Goal: Task Accomplishment & Management: Complete application form

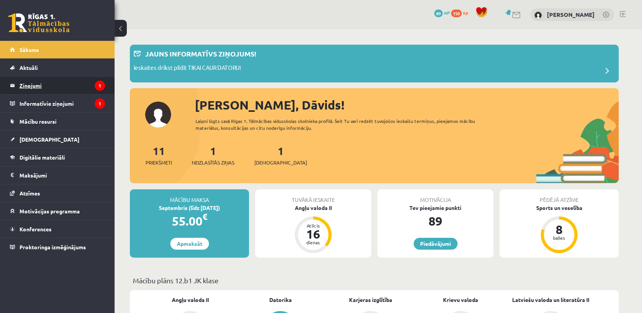
click at [78, 86] on legend "Ziņojumi 1" at bounding box center [62, 86] width 86 height 18
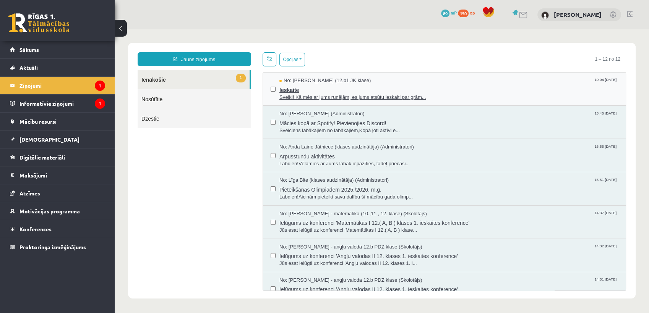
click at [349, 92] on span "Ieskaite" at bounding box center [448, 89] width 338 height 10
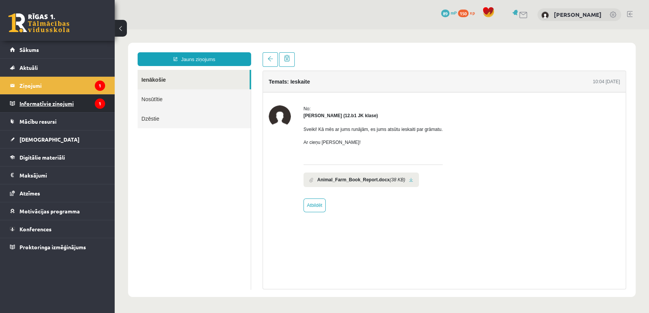
click at [27, 100] on legend "Informatīvie ziņojumi 1" at bounding box center [62, 104] width 86 height 18
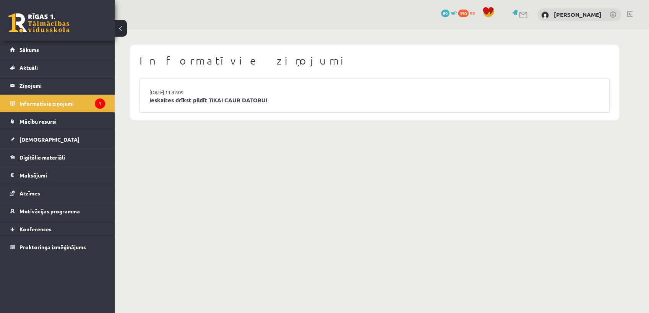
click at [222, 100] on link "Ieskaites drīkst pildīt TIKAI CAUR DATORU!" at bounding box center [374, 100] width 450 height 9
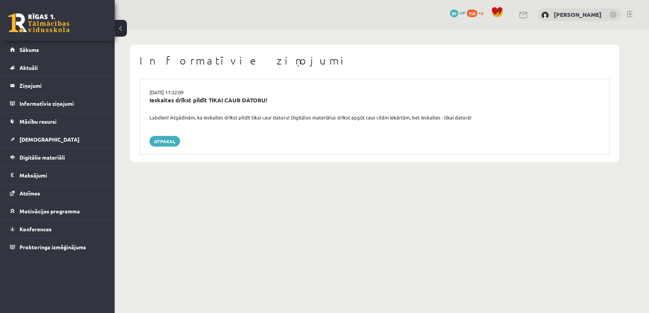
click at [458, 118] on div "Labdien! Atgādinām, ka ieskaites drīkst pildīt tikai caur datoru! Digitālos mat…" at bounding box center [374, 118] width 461 height 8
click at [169, 135] on div "15.09.2025 11:32:09 Ieskaites drīkst pildīt TIKAI CAUR DATORU! Labdien! Atgādin…" at bounding box center [374, 117] width 470 height 76
click at [171, 141] on link "Atpakaļ" at bounding box center [164, 141] width 31 height 11
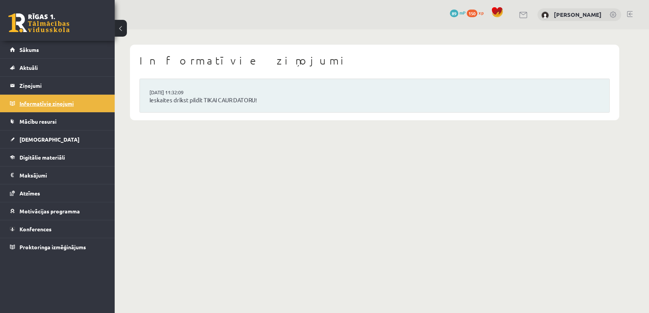
click at [89, 108] on legend "Informatīvie ziņojumi 0" at bounding box center [62, 104] width 86 height 18
click at [83, 80] on legend "Ziņojumi 0" at bounding box center [62, 86] width 86 height 18
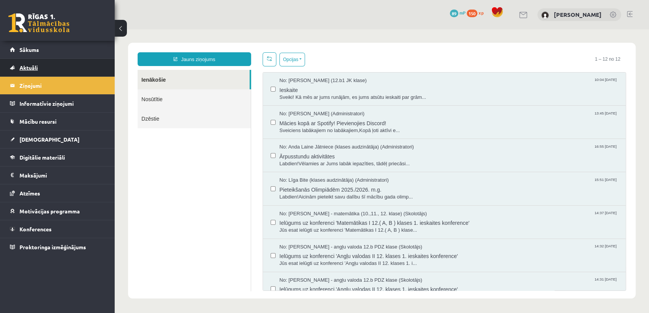
click at [78, 68] on link "Aktuāli" at bounding box center [57, 68] width 95 height 18
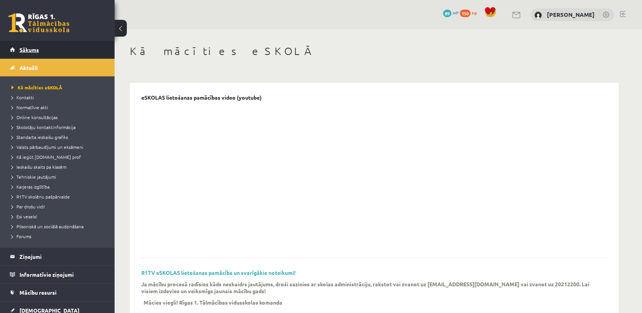
click at [56, 55] on link "Sākums" at bounding box center [57, 50] width 95 height 18
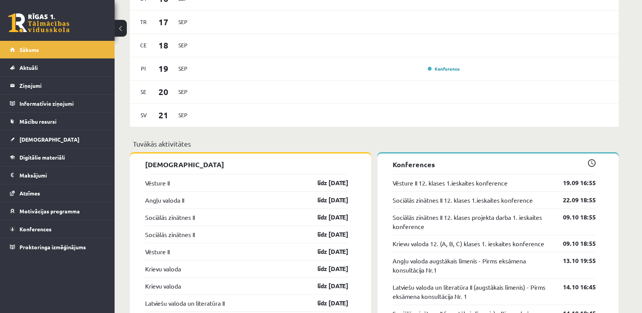
scroll to position [509, 0]
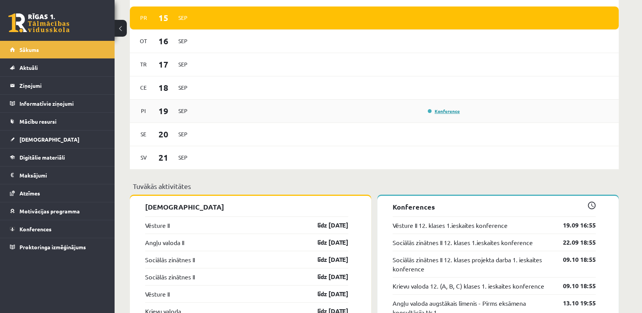
click at [444, 111] on link "Konference" at bounding box center [444, 111] width 32 height 6
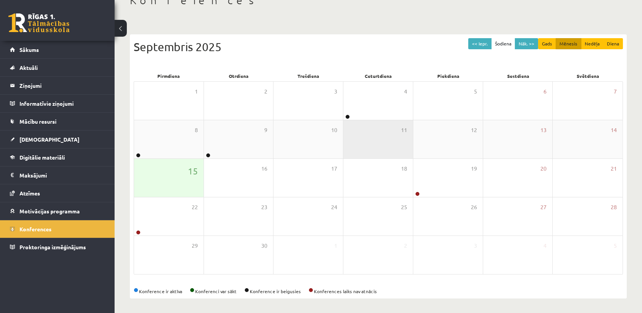
scroll to position [51, 0]
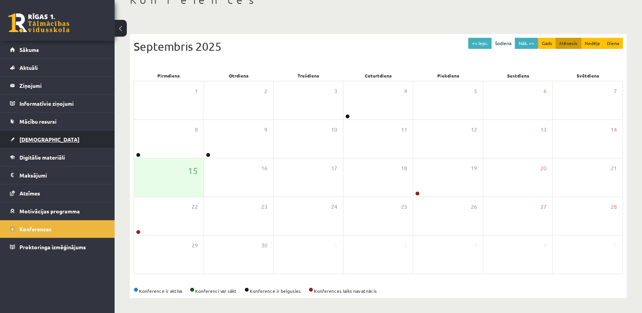
click at [61, 140] on link "[DEMOGRAPHIC_DATA]" at bounding box center [57, 140] width 95 height 18
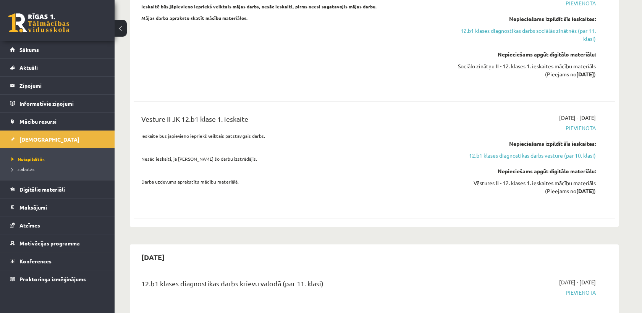
scroll to position [687, 0]
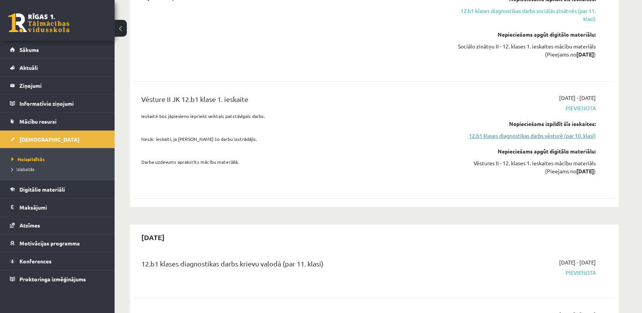
click at [574, 132] on link "12.b1 klases diagnostikas darbs vēsturē (par 10. klasi)" at bounding box center [524, 136] width 144 height 8
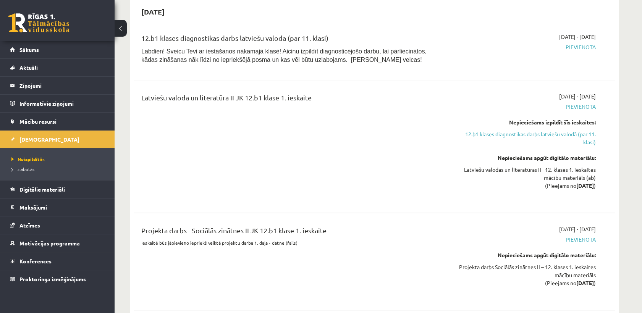
scroll to position [1104, 0]
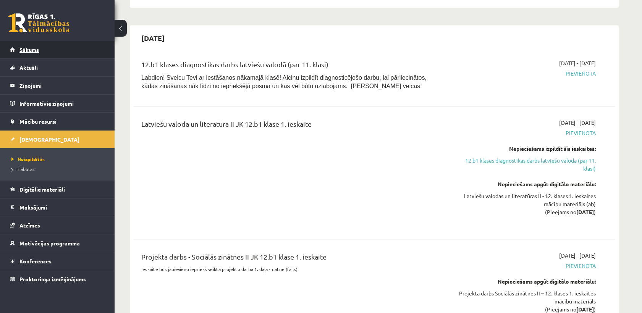
click at [41, 50] on link "Sākums" at bounding box center [57, 50] width 95 height 18
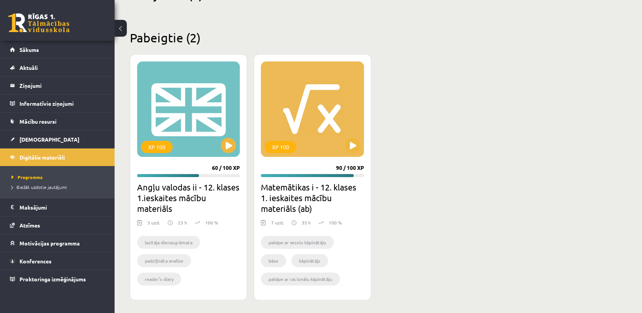
scroll to position [209, 0]
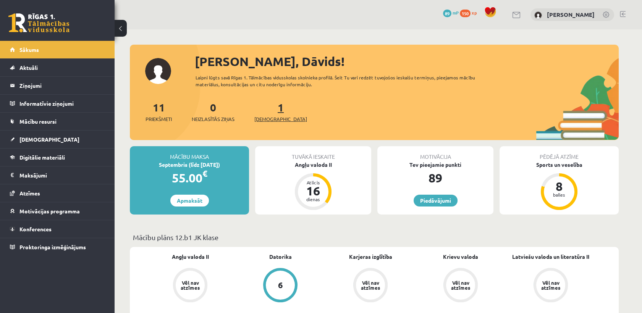
click at [267, 118] on span "[DEMOGRAPHIC_DATA]" at bounding box center [280, 119] width 53 height 8
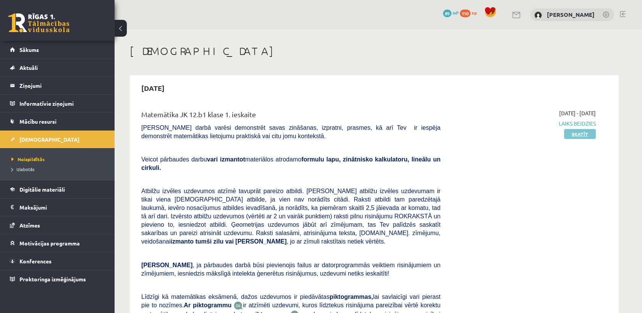
click at [581, 132] on link "Skatīt" at bounding box center [580, 134] width 32 height 10
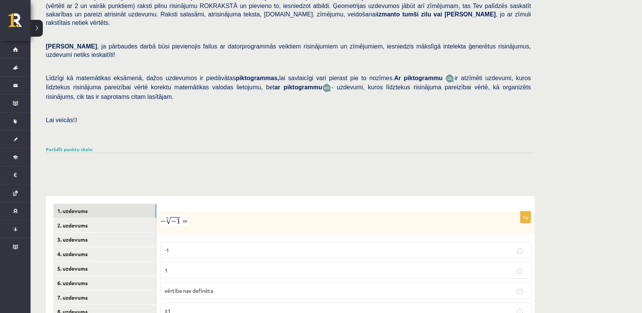
scroll to position [19, 0]
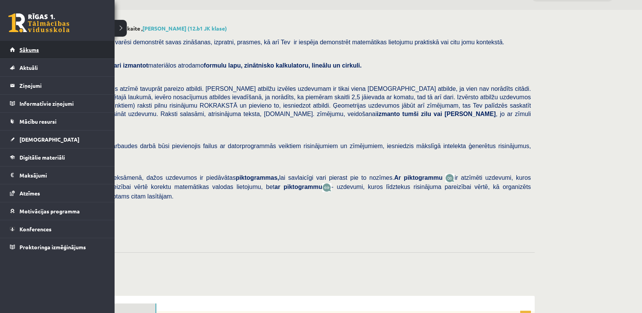
click at [24, 51] on span "Sākums" at bounding box center [28, 49] width 19 height 7
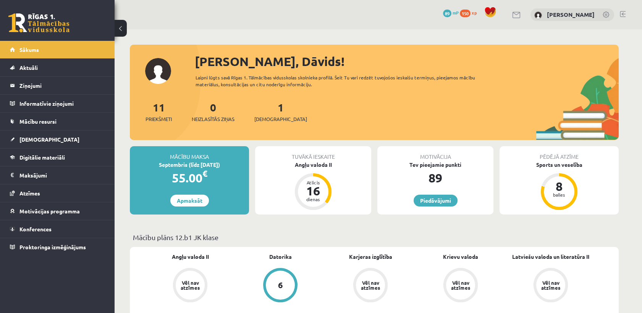
click at [214, 2] on div "0 Dāvanas 89 mP 150 xp [PERSON_NAME]" at bounding box center [378, 14] width 527 height 29
